Goal: Use online tool/utility: Use online tool/utility

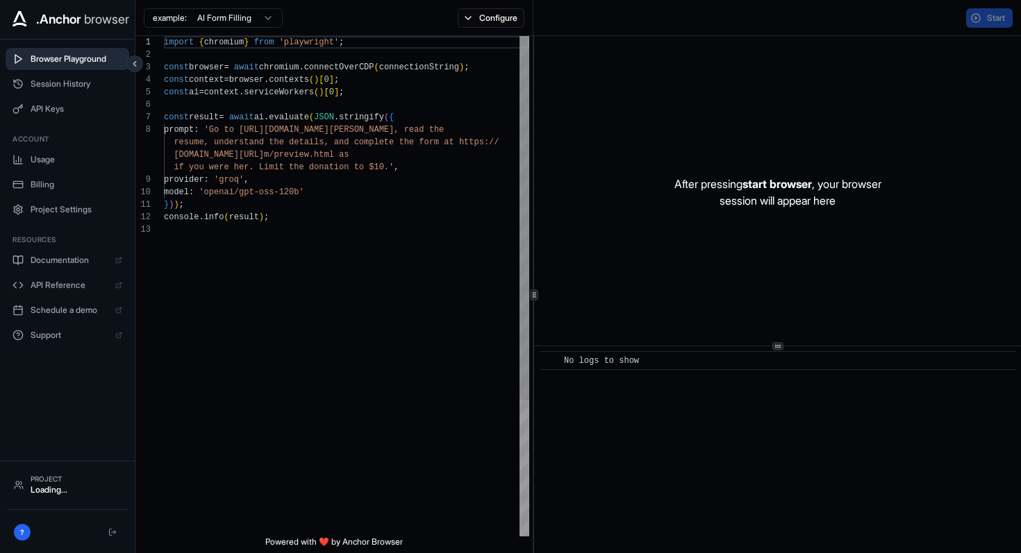
scroll to position [87, 0]
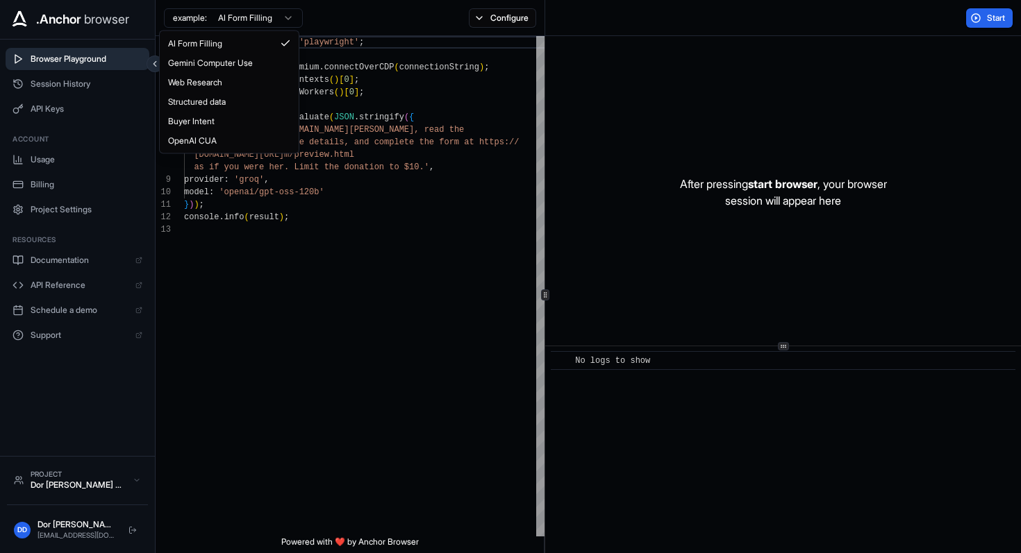
click at [244, 16] on html ".Anchor browser Browser Playground Session History API Keys Account Usage Billi…" at bounding box center [510, 276] width 1021 height 553
click at [578, 28] on html ".Anchor browser Browser Playground Session History API Keys Account Usage Billi…" at bounding box center [510, 276] width 1021 height 553
click at [230, 15] on html ".Anchor browser Browser Playground Session History API Keys Account Usage Billi…" at bounding box center [510, 276] width 1021 height 553
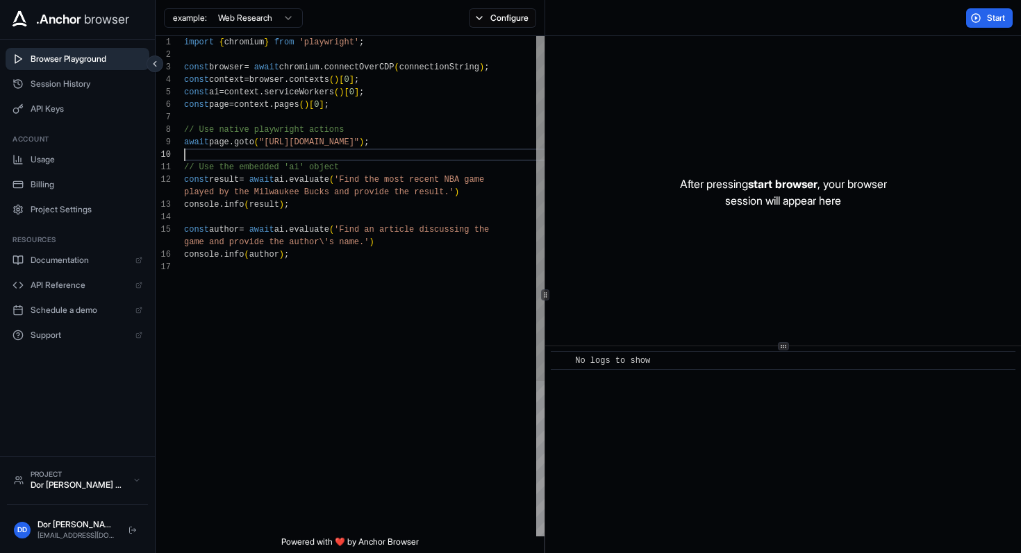
scroll to position [112, 0]
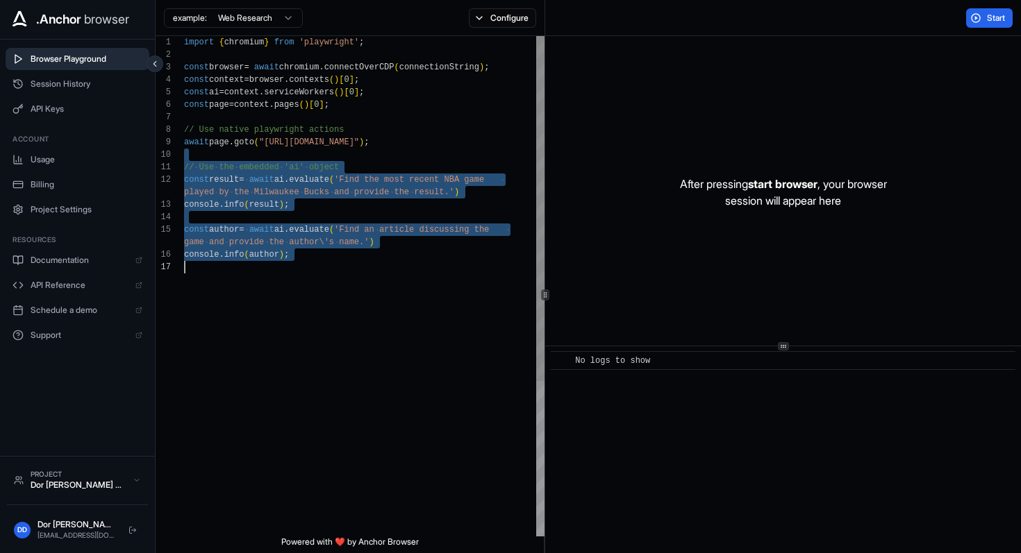
drag, startPoint x: 317, startPoint y: 155, endPoint x: 307, endPoint y: 321, distance: 166.3
click at [307, 321] on div "import { chromium } from 'playwright' ; const browser = await chromium . connec…" at bounding box center [365, 399] width 362 height 726
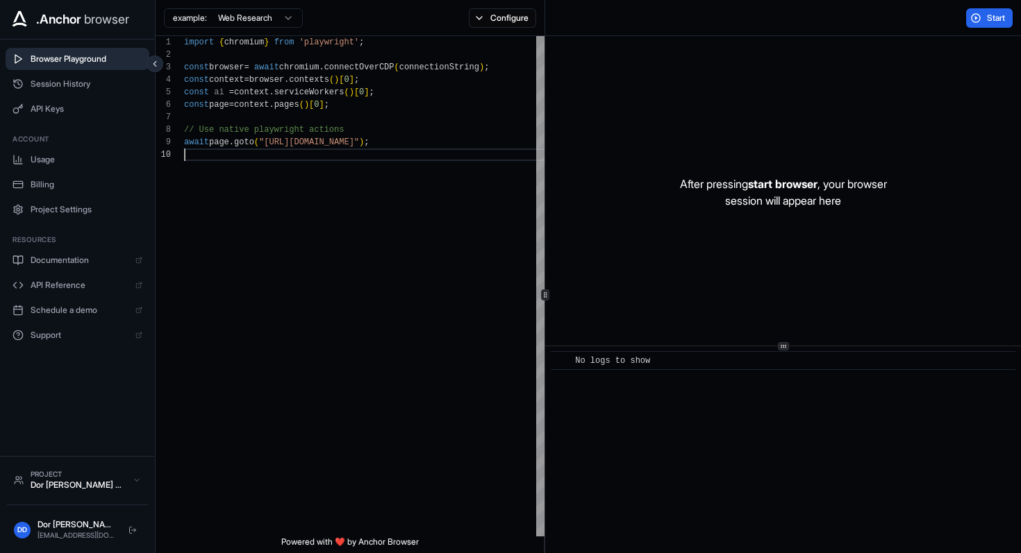
click at [655, 35] on div "Start" at bounding box center [783, 18] width 476 height 36
click at [991, 17] on span "Start" at bounding box center [996, 17] width 19 height 11
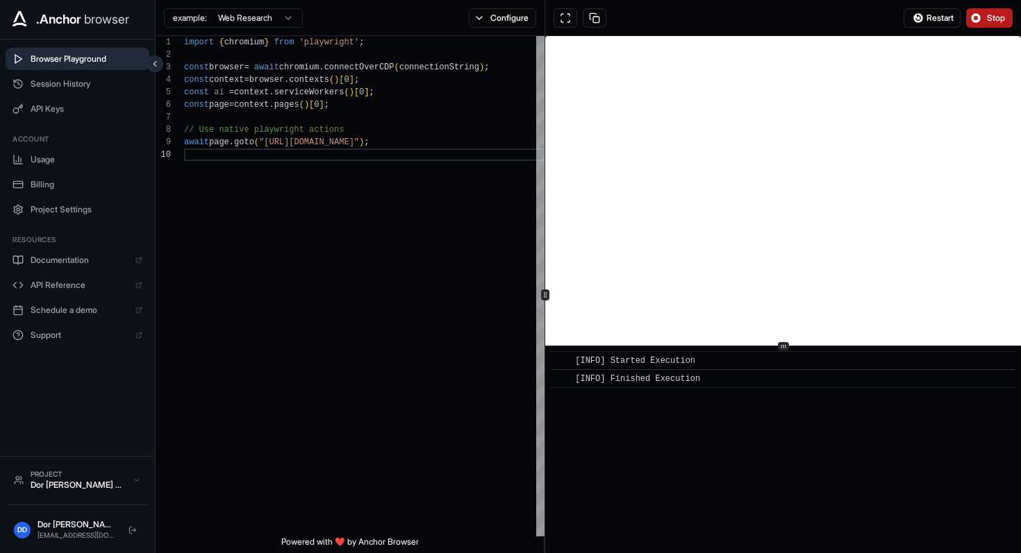
click at [985, 15] on button "Stop" at bounding box center [989, 17] width 47 height 19
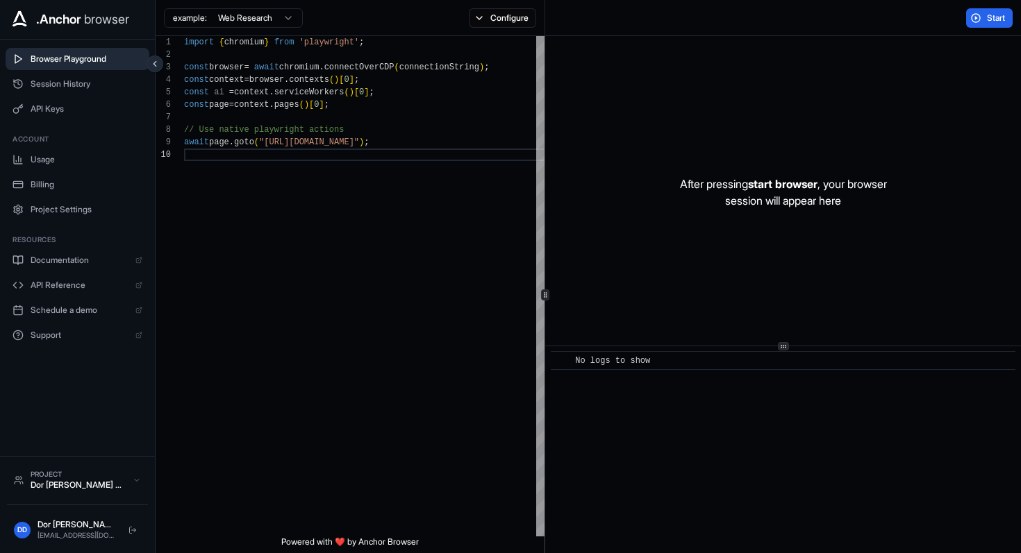
click at [903, 19] on div "Start" at bounding box center [783, 18] width 476 height 36
click at [913, 20] on div "Start" at bounding box center [783, 18] width 476 height 36
click at [974, 23] on button "Start" at bounding box center [989, 17] width 47 height 19
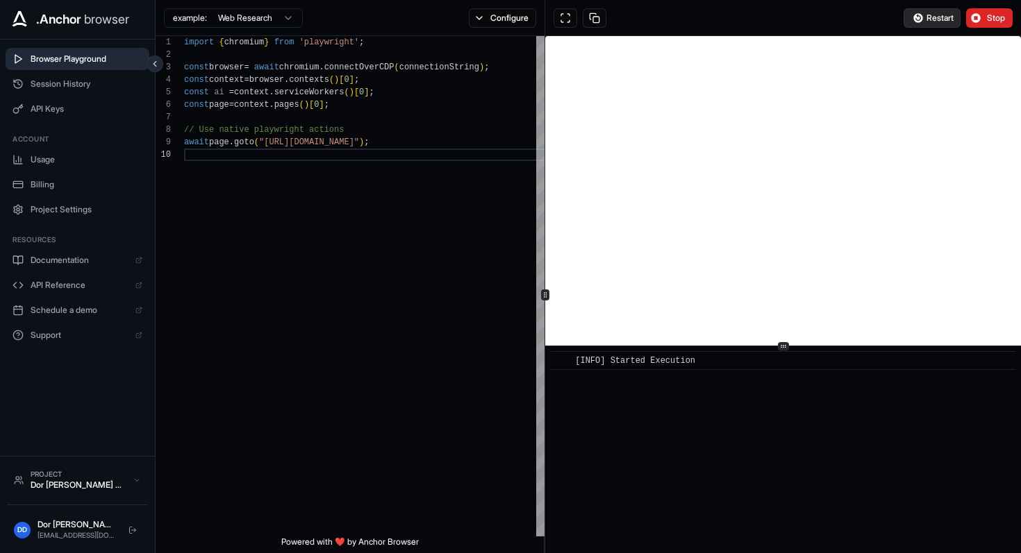
click at [939, 15] on span "Restart" at bounding box center [939, 17] width 27 height 11
click at [932, 21] on span "Restart" at bounding box center [939, 17] width 27 height 11
click at [937, 9] on button "Restart" at bounding box center [931, 17] width 57 height 19
click at [933, 17] on span "Restart" at bounding box center [939, 17] width 27 height 11
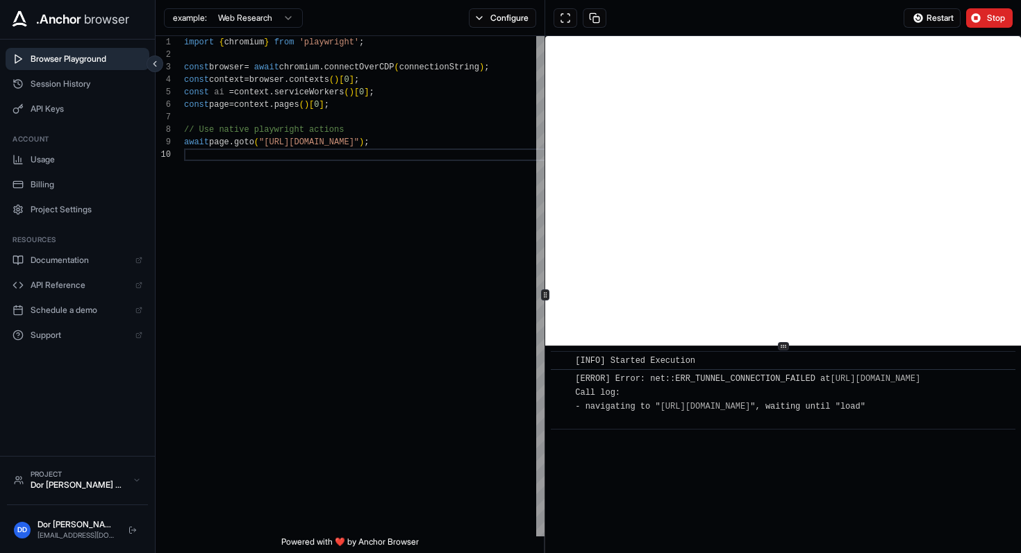
click at [933, 17] on span "Restart" at bounding box center [939, 17] width 27 height 11
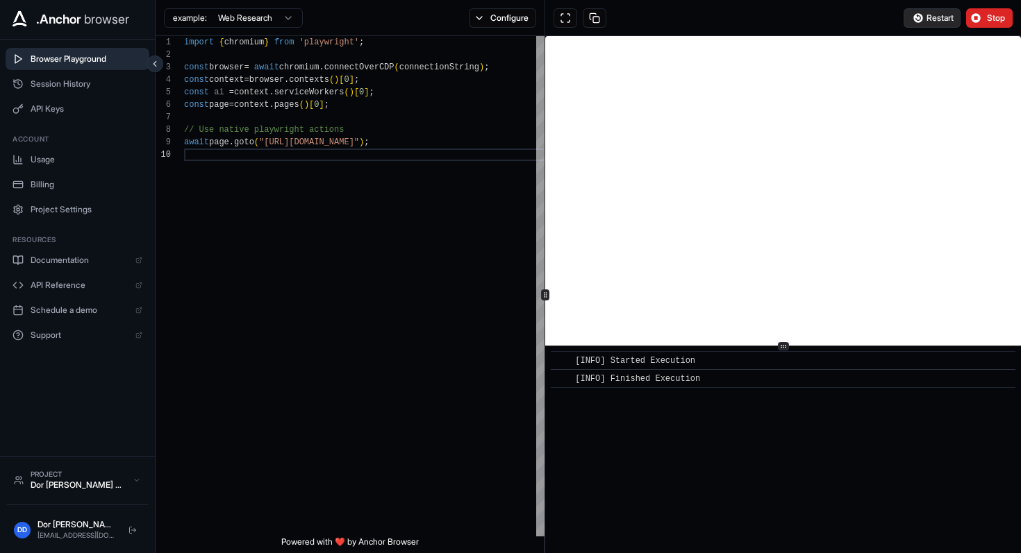
click at [932, 13] on span "Restart" at bounding box center [939, 17] width 27 height 11
drag, startPoint x: 306, startPoint y: 144, endPoint x: 408, endPoint y: 142, distance: 101.4
click at [408, 142] on div "import { chromium } from 'playwright' ; const browser = await chromium . connec…" at bounding box center [365, 342] width 362 height 613
click at [288, 142] on div "import { chromium } from 'playwright' ; const browser = await chromium . connec…" at bounding box center [365, 342] width 362 height 613
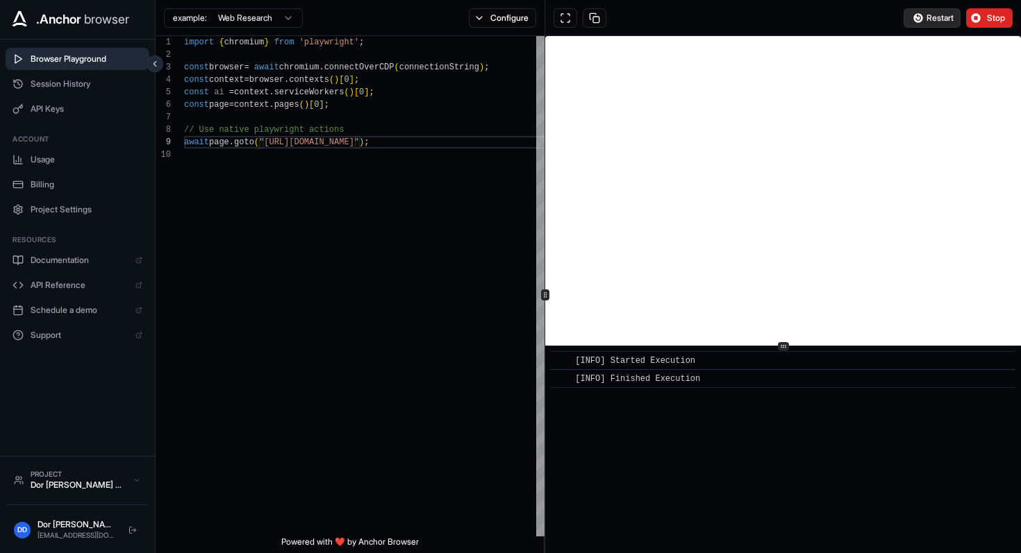
click at [926, 16] on span "Restart" at bounding box center [939, 17] width 27 height 11
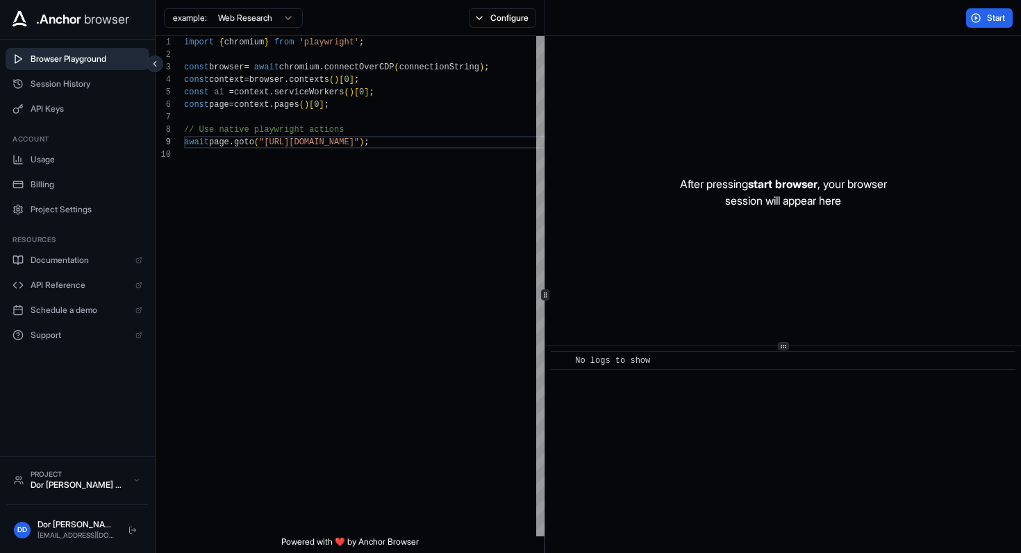
click at [862, 15] on div "Start" at bounding box center [783, 18] width 476 height 36
drag, startPoint x: 301, startPoint y: 141, endPoint x: 337, endPoint y: 140, distance: 36.1
click at [337, 140] on div "import { chromium } from 'playwright' ; const browser = await chromium . connec…" at bounding box center [365, 342] width 362 height 613
click at [358, 183] on div "import { chromium } from 'playwright' ; const browser = await chromium . connec…" at bounding box center [365, 342] width 362 height 613
drag, startPoint x: 298, startPoint y: 142, endPoint x: 341, endPoint y: 141, distance: 43.1
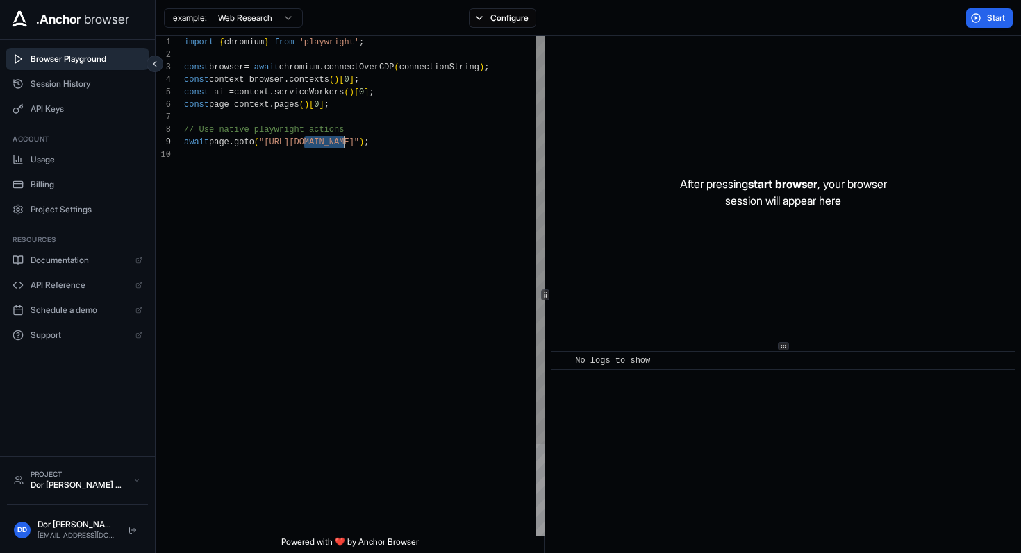
click at [340, 141] on div "import { chromium } from 'playwright' ; const browser = await chromium . connec…" at bounding box center [365, 342] width 362 height 613
type textarea "**********"
click at [991, 16] on span "Start" at bounding box center [996, 17] width 19 height 11
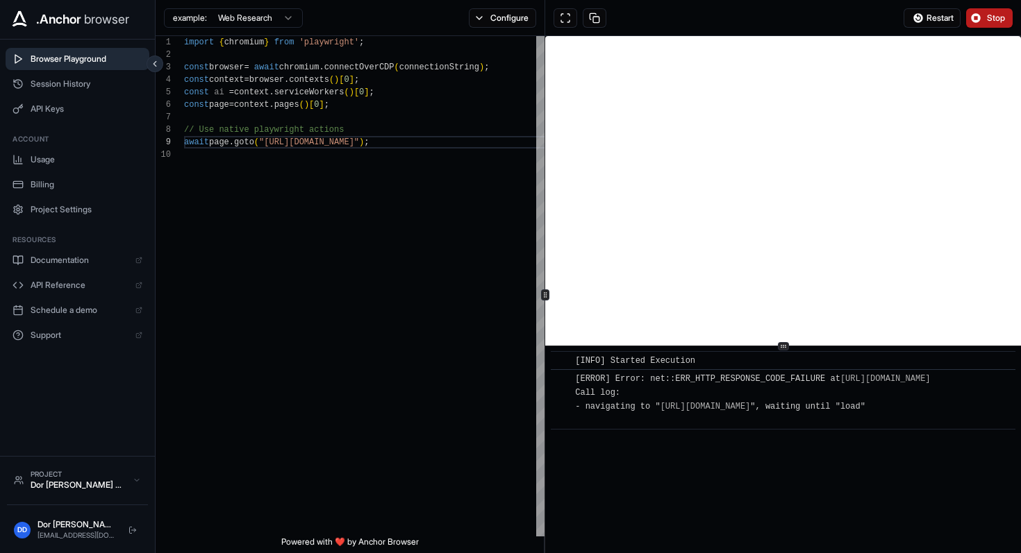
click at [678, 16] on div "Restart Stop" at bounding box center [783, 18] width 476 height 36
click at [671, 15] on div "Restart Stop" at bounding box center [783, 18] width 476 height 36
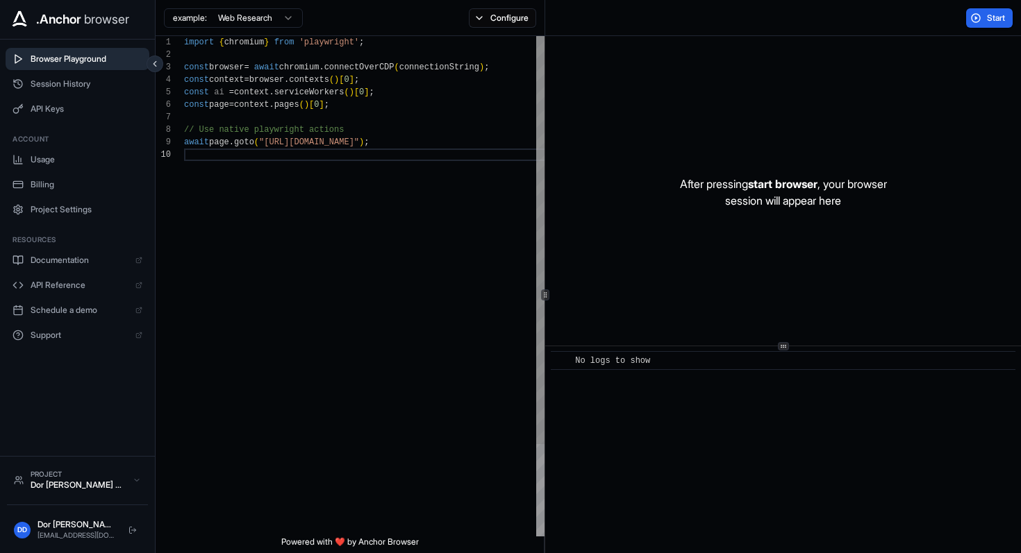
scroll to position [112, 0]
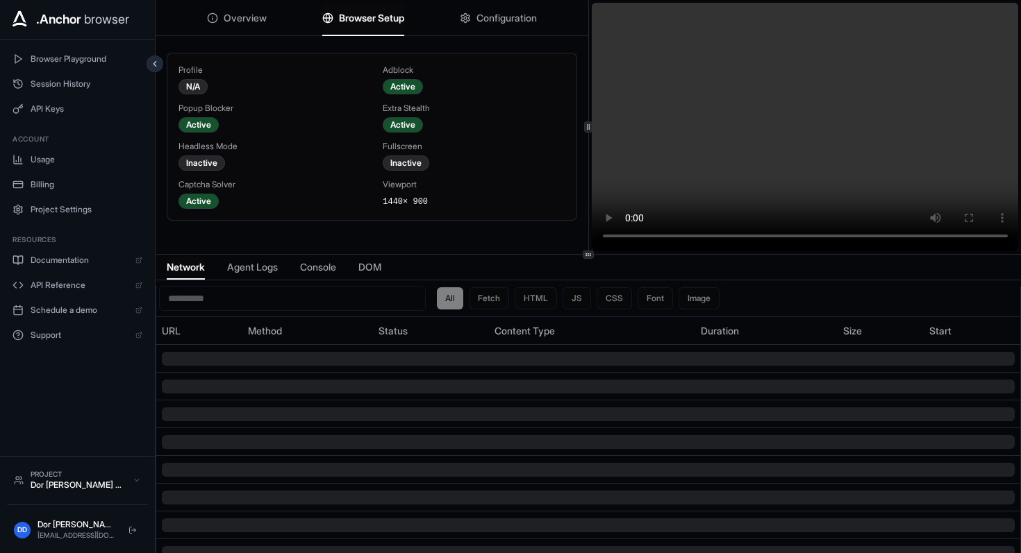
click at [588, 230] on div at bounding box center [588, 127] width 1 height 254
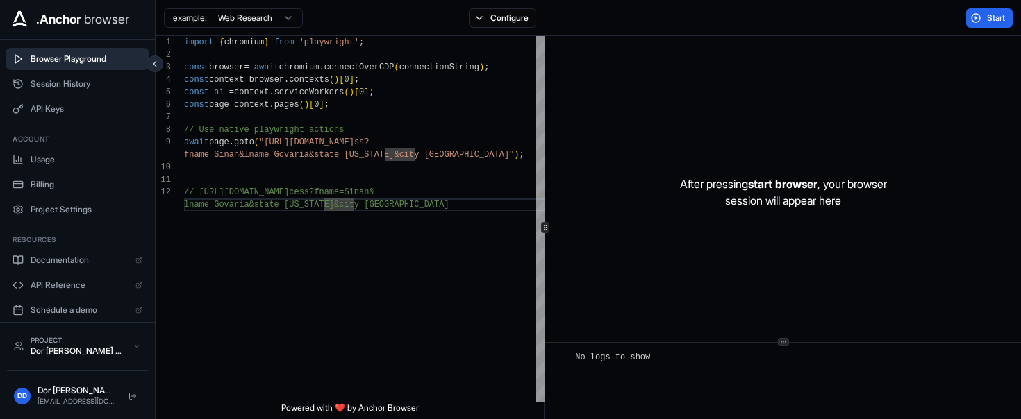
scroll to position [37, 0]
click at [412, 157] on div "import { chromium } from 'playwright' ; const browser = await chromium . connec…" at bounding box center [365, 300] width 362 height 529
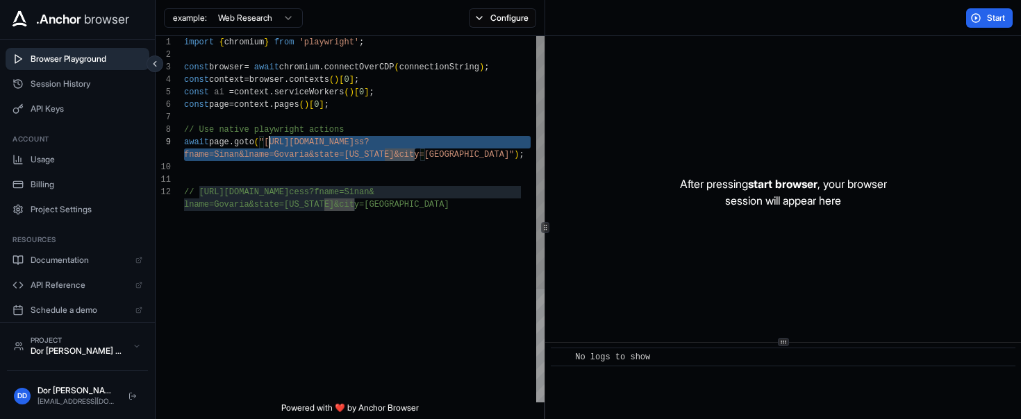
click at [264, 143] on div "import { chromium } from 'playwright' ; const browser = await chromium . connec…" at bounding box center [365, 300] width 362 height 529
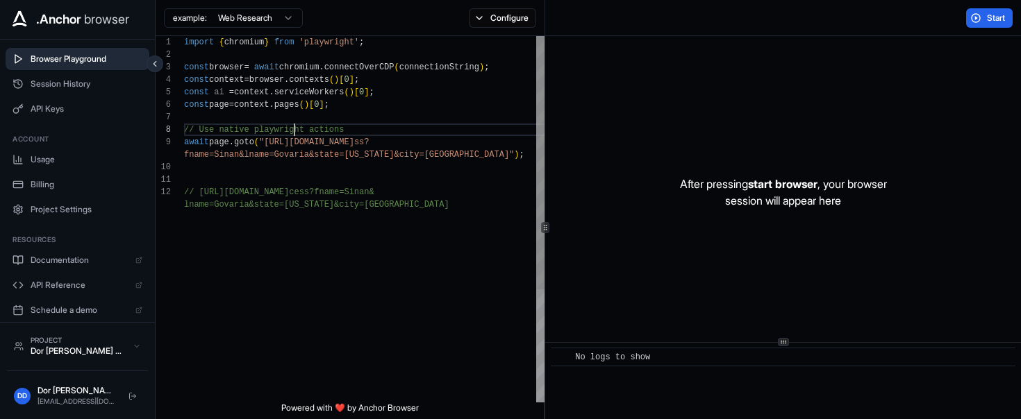
click at [292, 133] on div "import { chromium } from 'playwright' ; const browser = await chromium . connec…" at bounding box center [365, 300] width 362 height 529
click at [288, 142] on div "import { chromium } from 'playwright' ; const browser = await chromium . connec…" at bounding box center [365, 300] width 362 height 529
click at [429, 175] on div "import { chromium } from 'playwright' ; const browser = await chromium . connec…" at bounding box center [365, 300] width 362 height 529
click at [991, 15] on span "Start" at bounding box center [996, 17] width 19 height 11
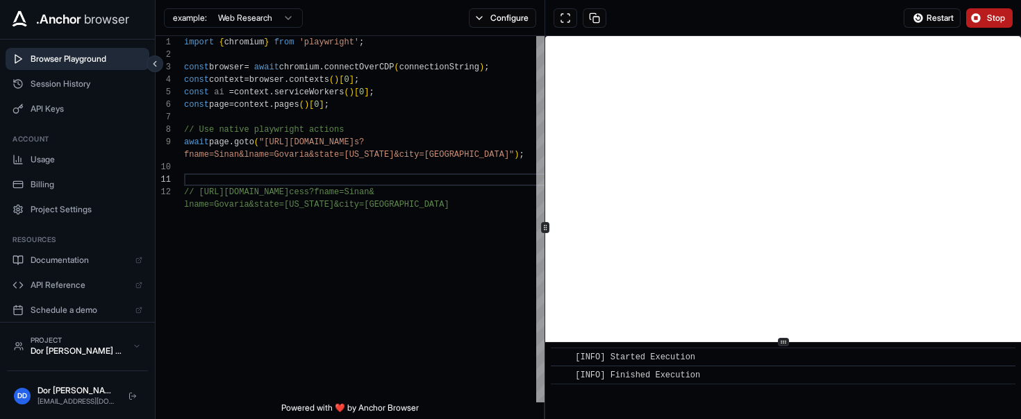
click at [691, 22] on div "Restart Stop" at bounding box center [783, 18] width 476 height 36
click at [284, 142] on div "import { chromium } from 'playwright' ; const browser = await chromium . connec…" at bounding box center [365, 300] width 362 height 529
click at [435, 156] on div "import { chromium } from 'playwright' ; const browser = await chromium . connec…" at bounding box center [365, 300] width 362 height 529
type textarea "**********"
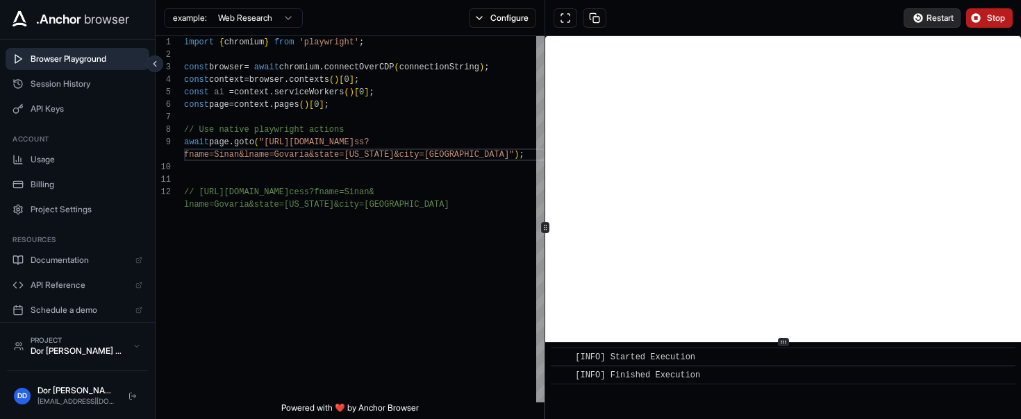
click at [927, 14] on span "Restart" at bounding box center [939, 17] width 27 height 11
click at [937, 18] on span "Restart" at bounding box center [939, 17] width 27 height 11
click at [492, 7] on div "example: Web Research Configure" at bounding box center [351, 18] width 390 height 36
click at [489, 20] on button "Configure" at bounding box center [502, 17] width 67 height 19
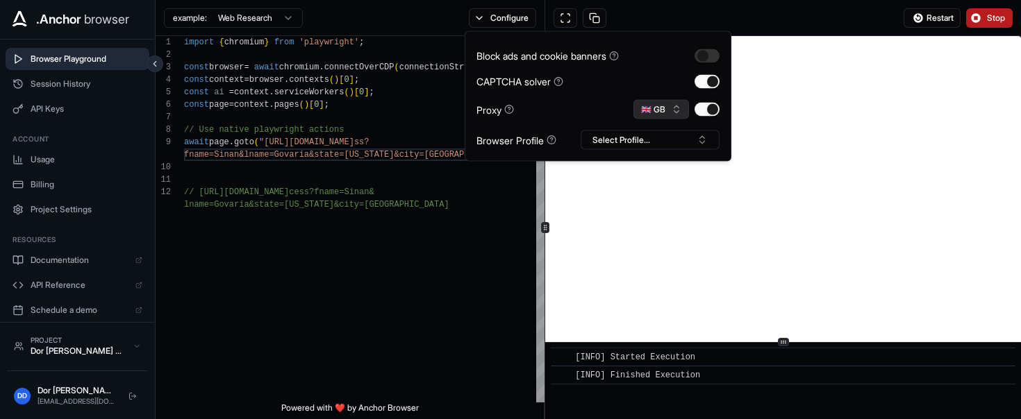
click at [666, 103] on button "🇬🇧 GB" at bounding box center [661, 109] width 56 height 19
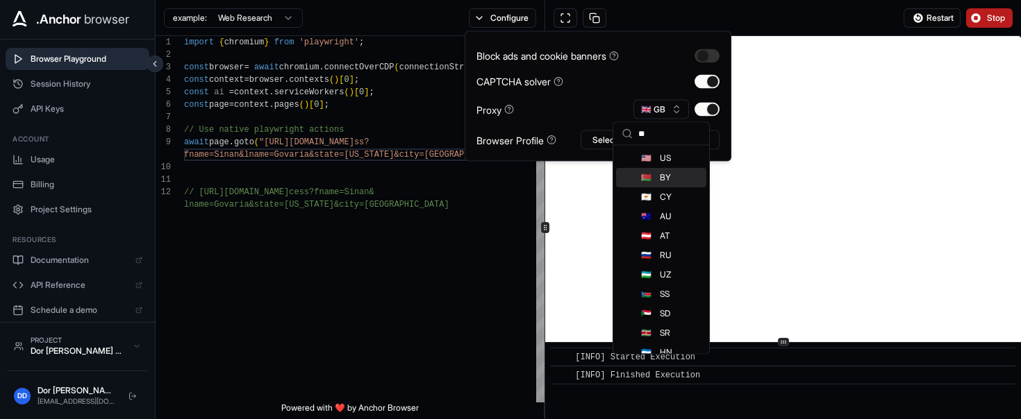
type input "**"
click at [656, 162] on div "🇺🇸 US" at bounding box center [661, 158] width 90 height 19
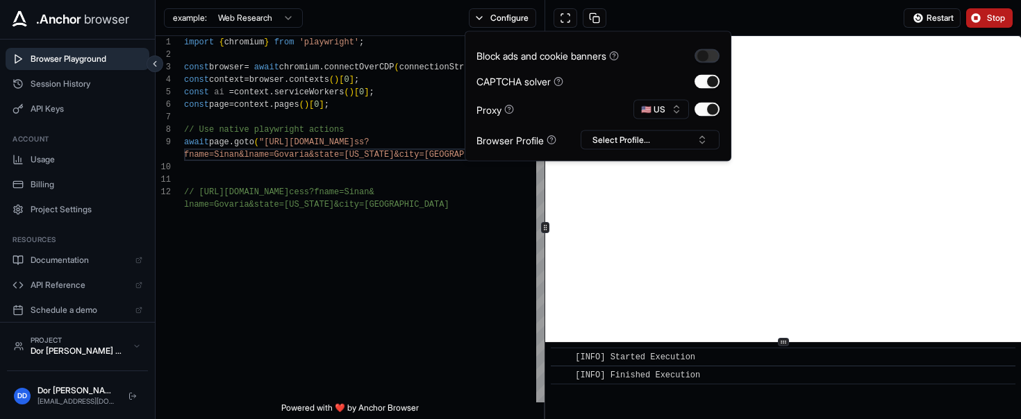
click at [711, 52] on button "button" at bounding box center [706, 56] width 25 height 14
click at [798, 15] on div "Restart Stop" at bounding box center [783, 18] width 476 height 36
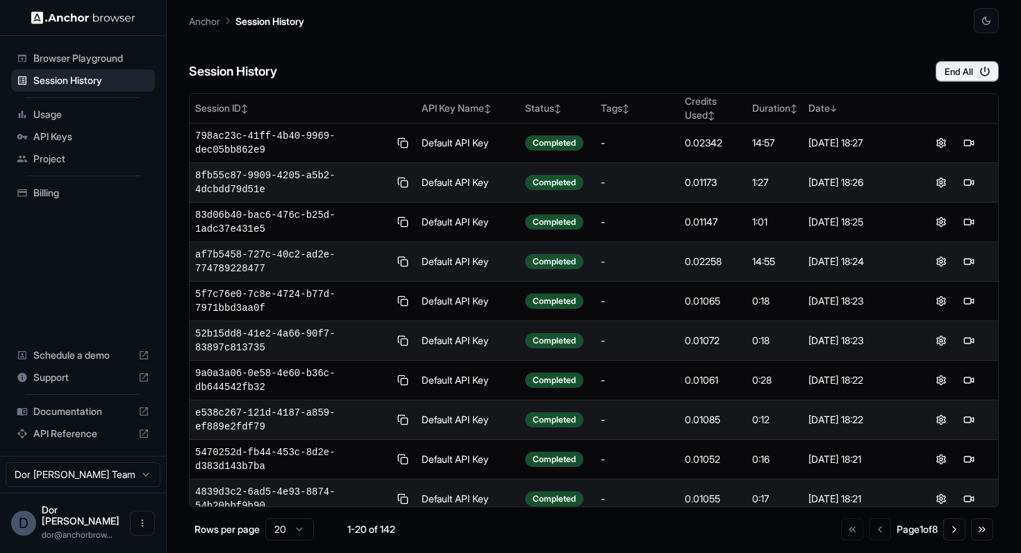
click at [58, 58] on span "Browser Playground" at bounding box center [91, 58] width 116 height 14
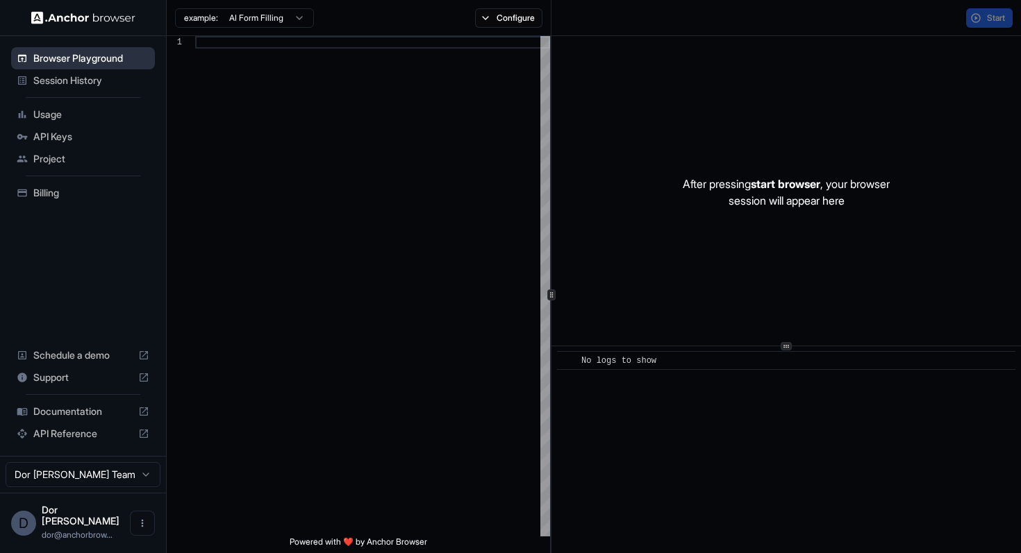
scroll to position [87, 0]
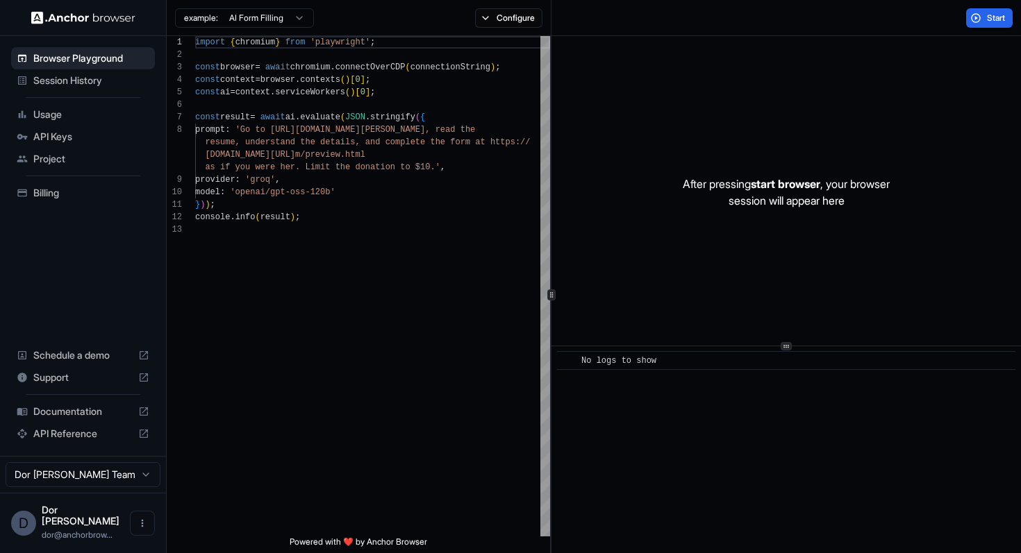
click at [239, 24] on html "Browser Playground Session History Usage API Keys Project Billing Schedule a de…" at bounding box center [510, 276] width 1021 height 553
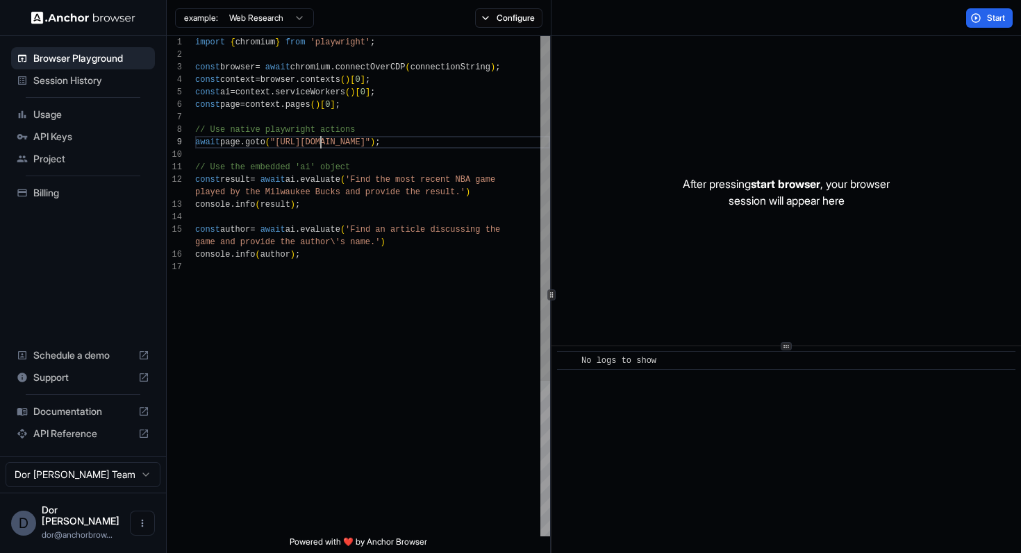
scroll to position [100, 0]
drag, startPoint x: 321, startPoint y: 142, endPoint x: 426, endPoint y: 142, distance: 104.2
click at [426, 142] on div "import { chromium } from 'playwright' ; const browser = await chromium . connec…" at bounding box center [372, 399] width 355 height 726
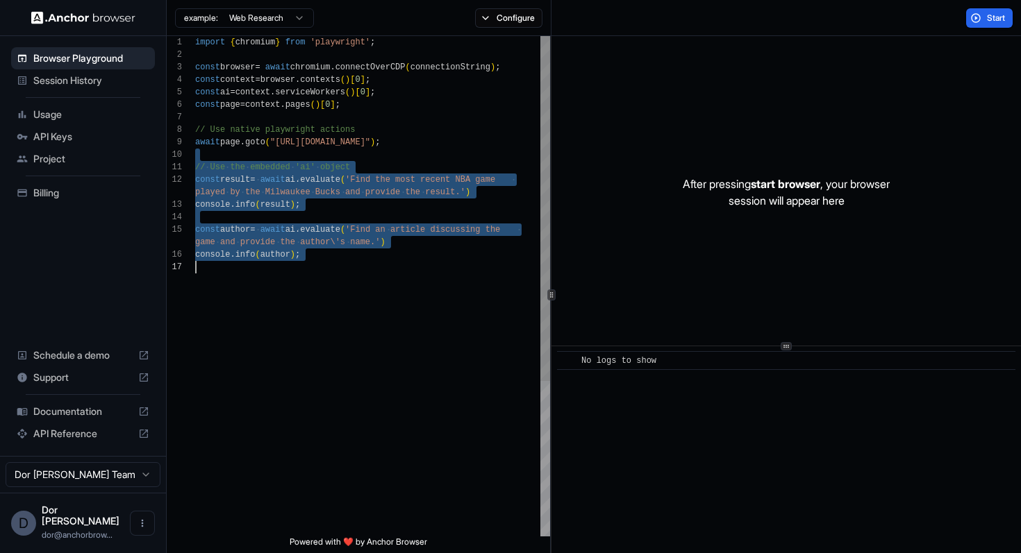
drag, startPoint x: 337, startPoint y: 162, endPoint x: 337, endPoint y: 355, distance: 193.0
click at [337, 355] on div "import { chromium } from 'playwright' ; const browser = await chromium . connec…" at bounding box center [372, 399] width 355 height 726
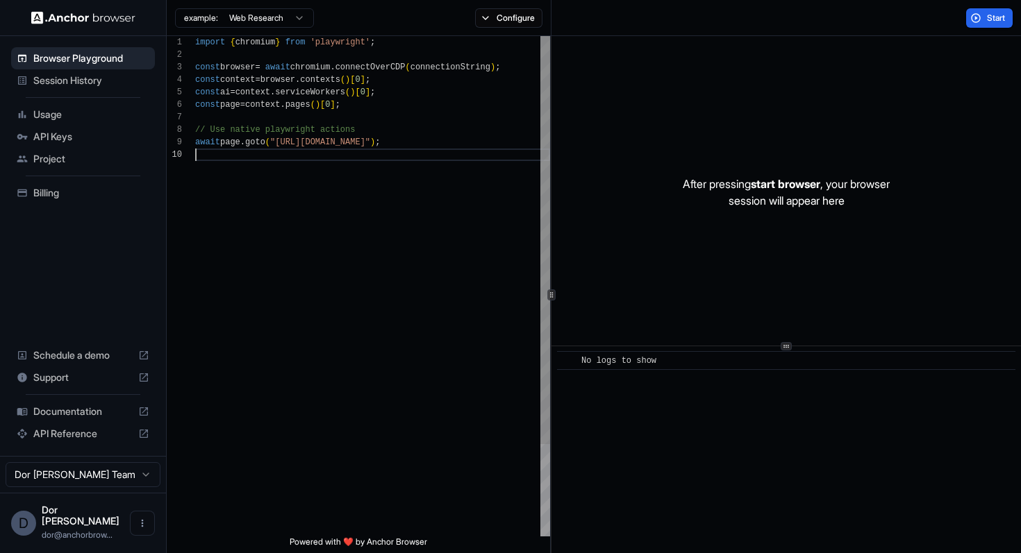
scroll to position [100, 0]
click at [975, 17] on button "Start" at bounding box center [989, 17] width 47 height 19
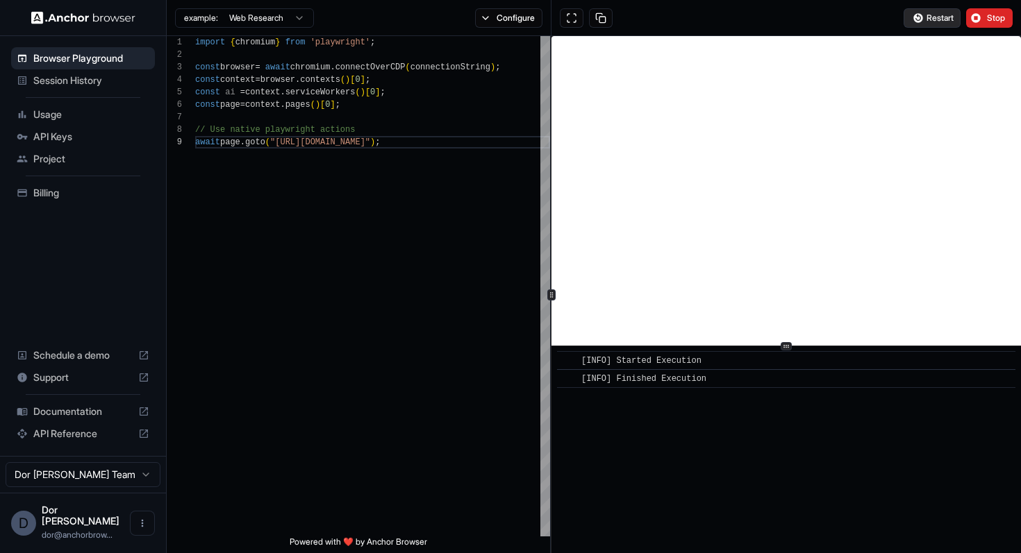
click at [936, 19] on span "Restart" at bounding box center [939, 17] width 27 height 11
click at [930, 19] on span "Restart" at bounding box center [939, 17] width 27 height 11
click at [512, 22] on button "Configure" at bounding box center [508, 17] width 67 height 19
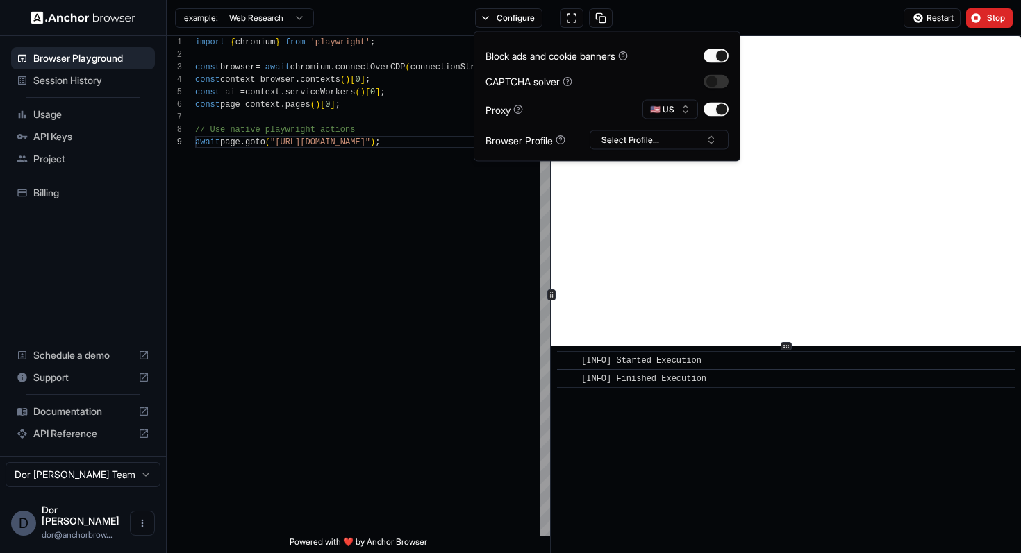
click at [708, 14] on div "Restart Stop" at bounding box center [786, 18] width 470 height 36
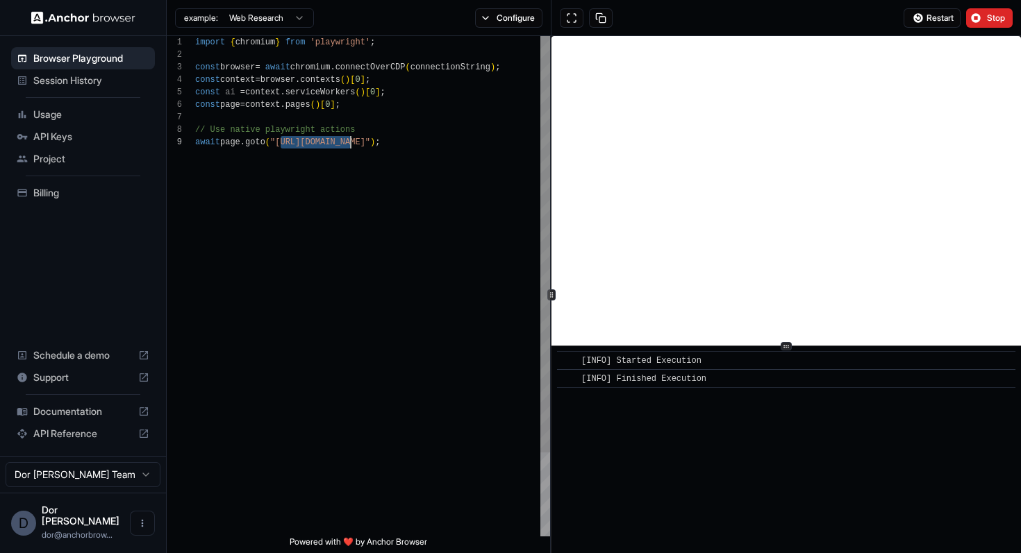
drag, startPoint x: 280, startPoint y: 142, endPoint x: 350, endPoint y: 142, distance: 70.1
click at [350, 142] on div "import { chromium } from 'playwright' ; const browser = await chromium . connec…" at bounding box center [372, 336] width 355 height 601
type textarea "**********"
click at [504, 19] on button "Configure" at bounding box center [508, 17] width 67 height 19
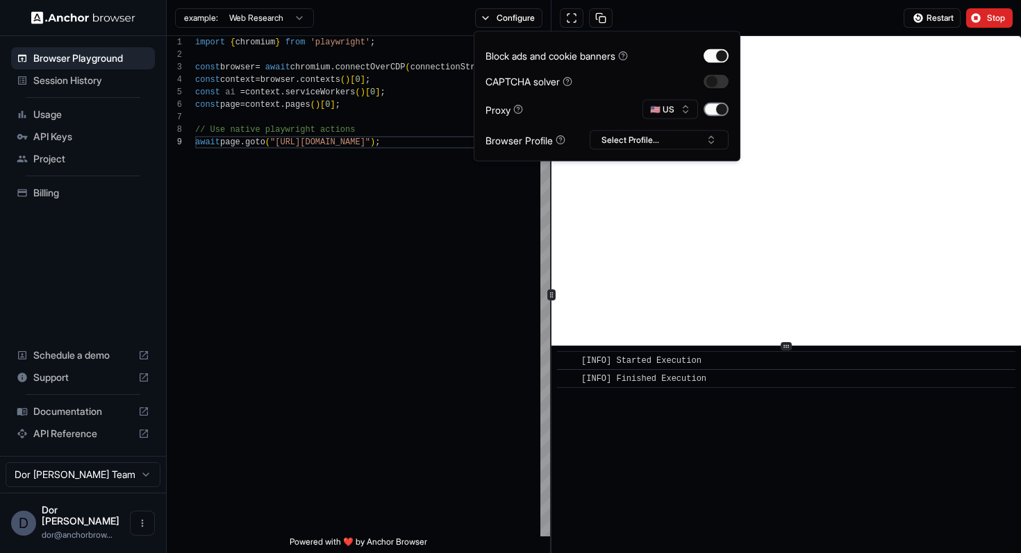
click at [715, 110] on button "button" at bounding box center [715, 110] width 25 height 14
click at [715, 79] on button "button" at bounding box center [715, 81] width 25 height 14
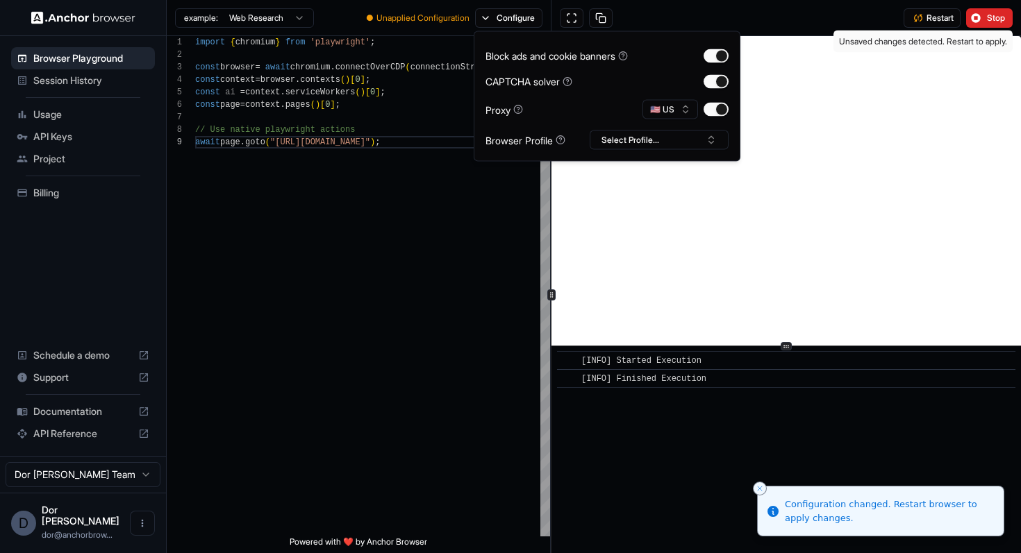
click at [797, 17] on div "Restart Stop" at bounding box center [786, 18] width 470 height 36
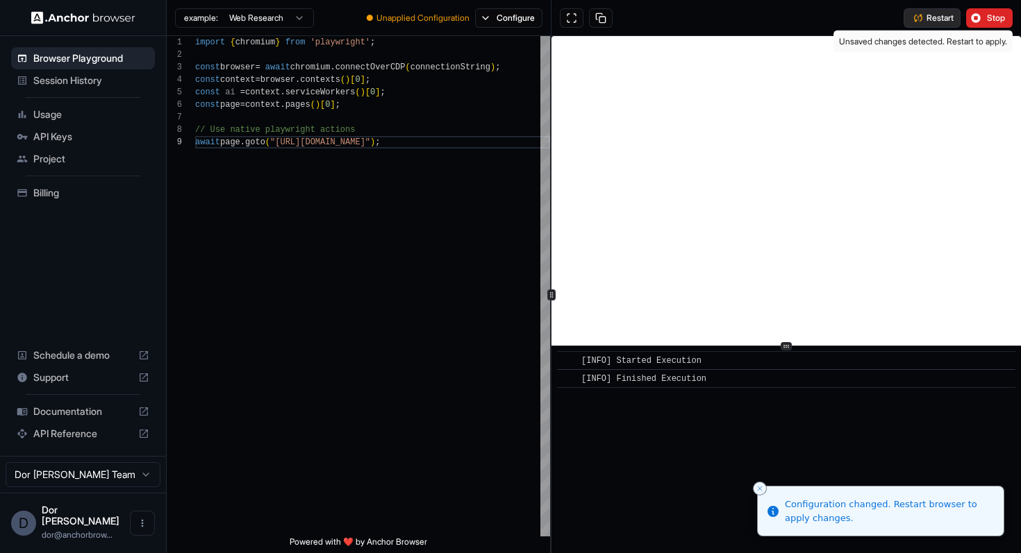
click at [940, 12] on span "Restart" at bounding box center [939, 17] width 27 height 11
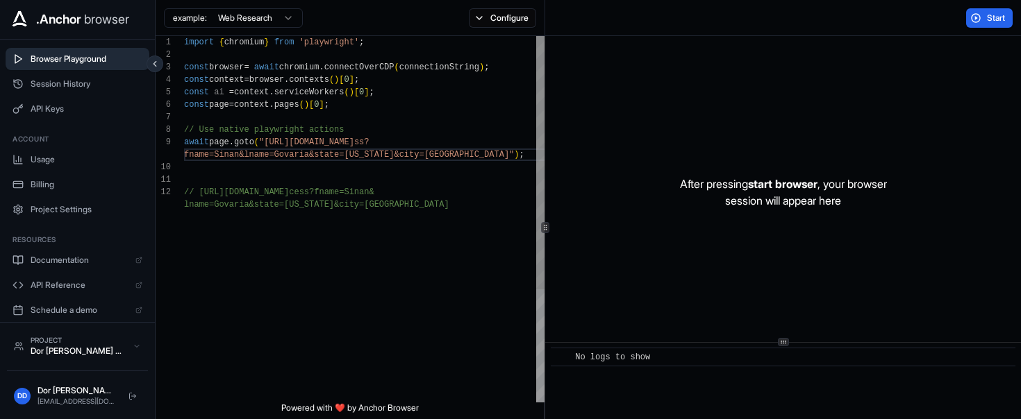
scroll to position [112, 0]
click at [409, 153] on div "import { chromium } from 'playwright' ; const browser = await chromium . connec…" at bounding box center [365, 300] width 362 height 529
click at [604, 25] on div "Start" at bounding box center [783, 18] width 476 height 36
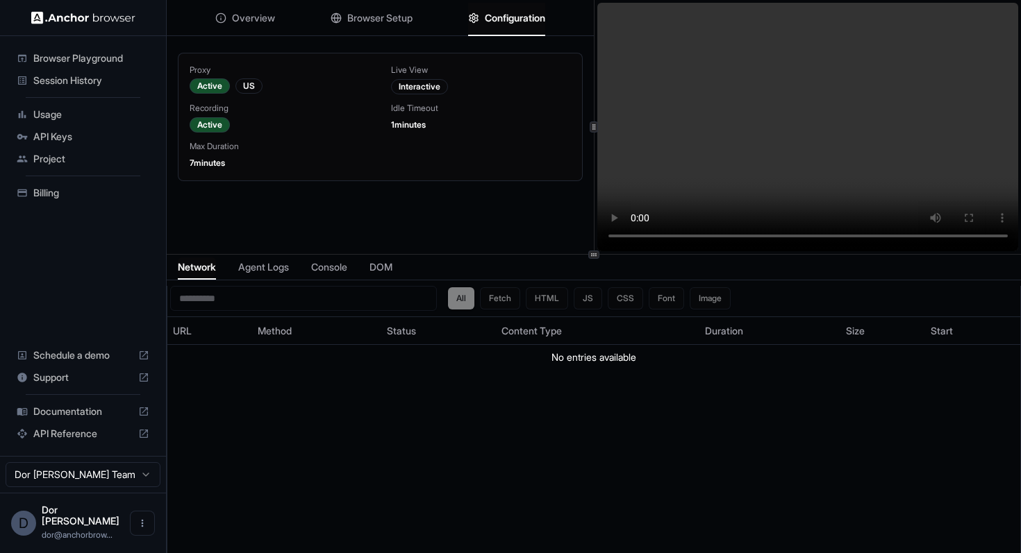
click at [518, 15] on span "Configuration" at bounding box center [515, 18] width 60 height 14
click at [443, 218] on div "Proxy Active US Live View Interactive Recording Active Idle Timeout 1 minutes M…" at bounding box center [380, 169] width 427 height 254
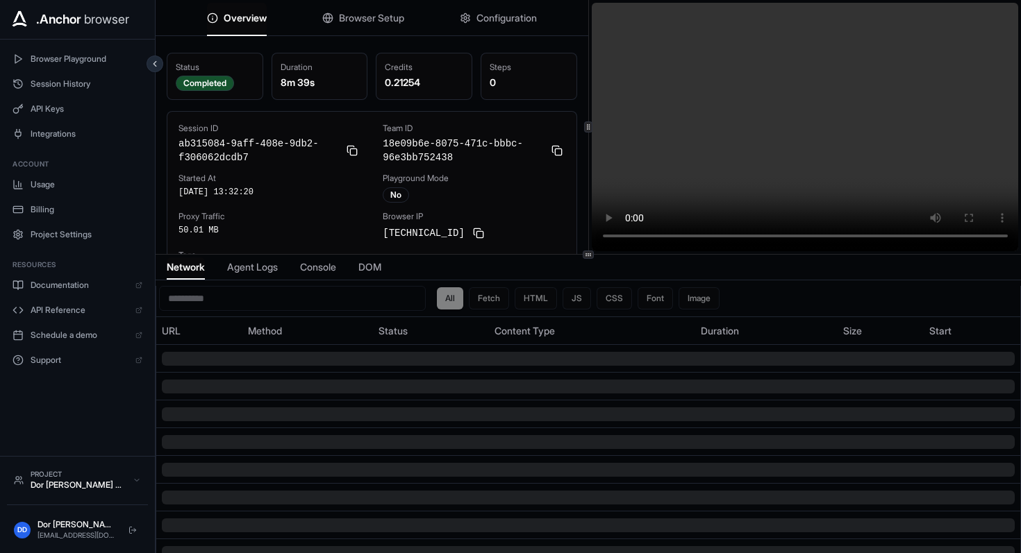
click at [366, 17] on span "Browser Setup" at bounding box center [371, 18] width 65 height 14
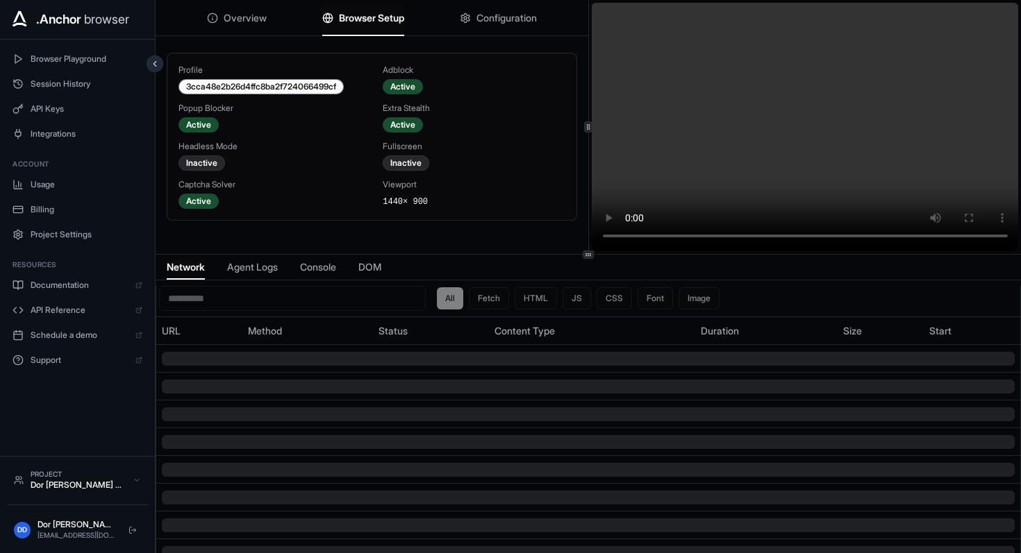
click at [508, 22] on span "Configuration" at bounding box center [506, 18] width 60 height 14
